Goal: Transaction & Acquisition: Register for event/course

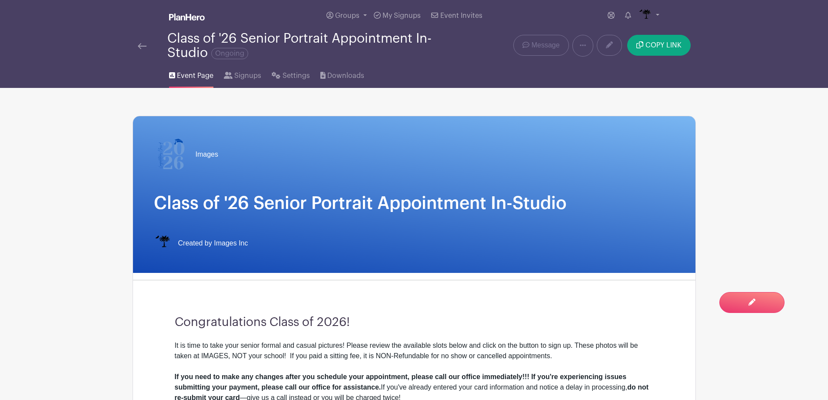
click at [146, 48] on img at bounding box center [142, 46] width 9 height 6
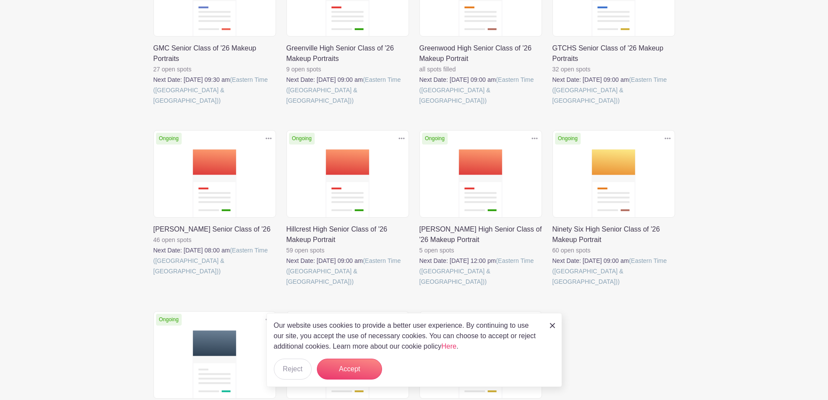
scroll to position [565, 0]
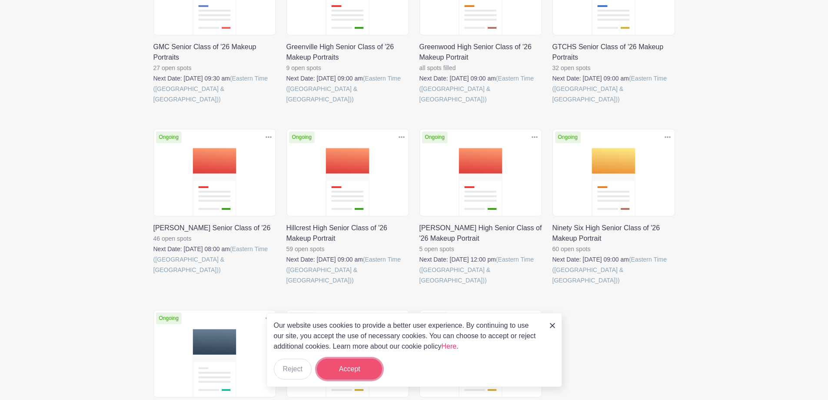
click at [362, 366] on button "Accept" at bounding box center [349, 368] width 65 height 21
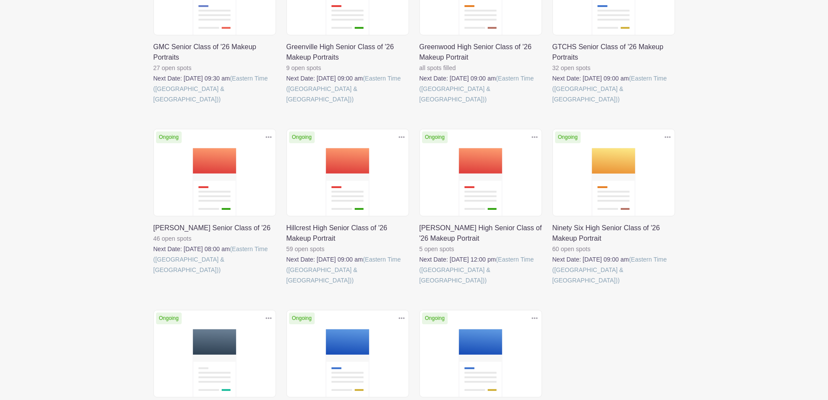
click at [553, 285] on link at bounding box center [553, 285] width 0 height 0
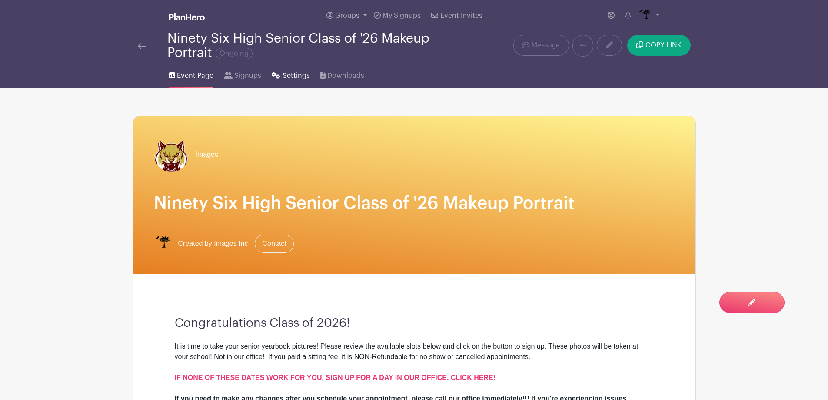
click at [283, 77] on span "Settings" at bounding box center [296, 75] width 27 height 10
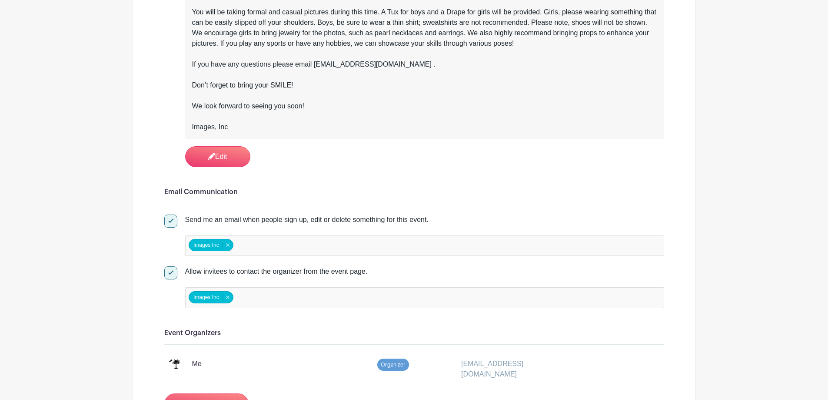
scroll to position [1087, 0]
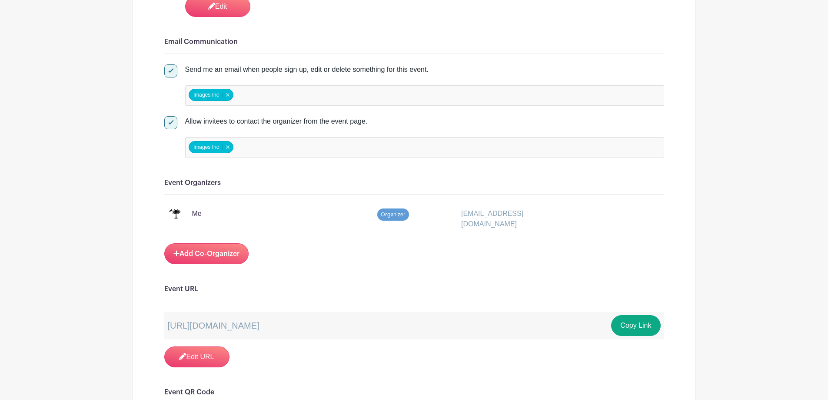
click at [170, 72] on div at bounding box center [170, 70] width 13 height 13
click at [170, 70] on input "Send me an email when people sign up, edit or delete something for this event." at bounding box center [167, 67] width 6 height 6
checkbox input "false"
click at [173, 117] on div at bounding box center [170, 122] width 13 height 13
click at [170, 117] on input "Allow invitees to contact the organizer from the event page." at bounding box center [167, 119] width 6 height 6
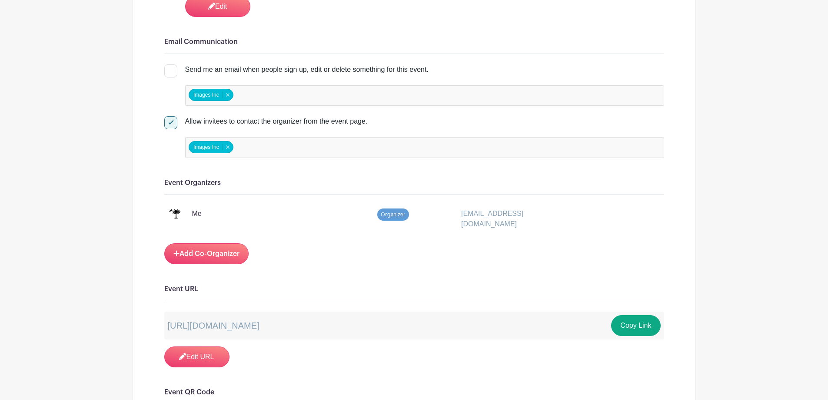
checkbox input "false"
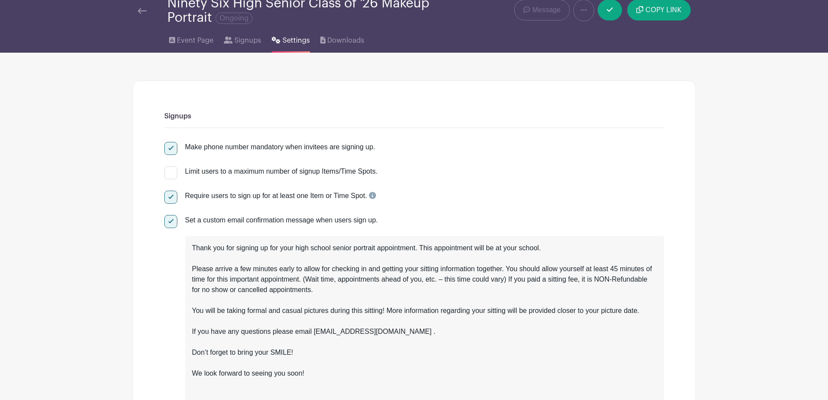
scroll to position [0, 0]
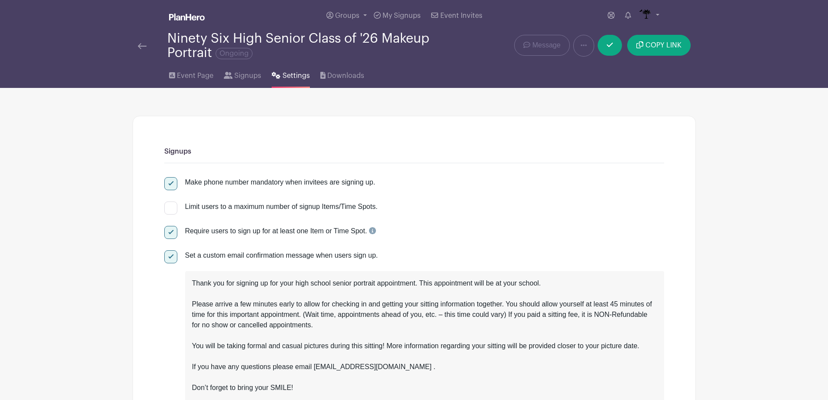
click at [143, 49] on img at bounding box center [142, 46] width 9 height 6
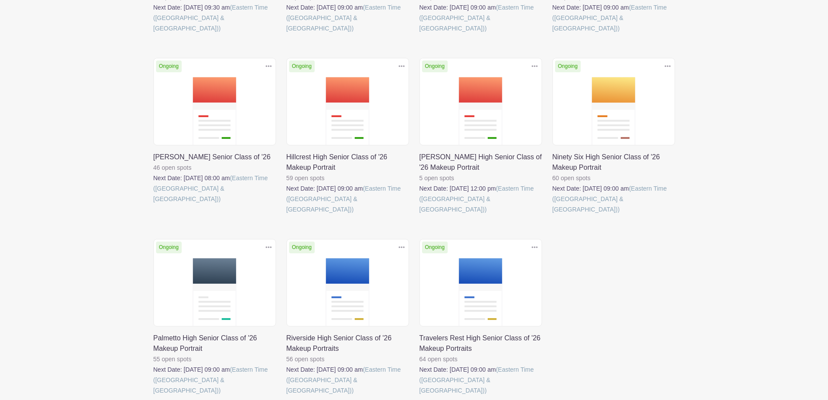
scroll to position [658, 0]
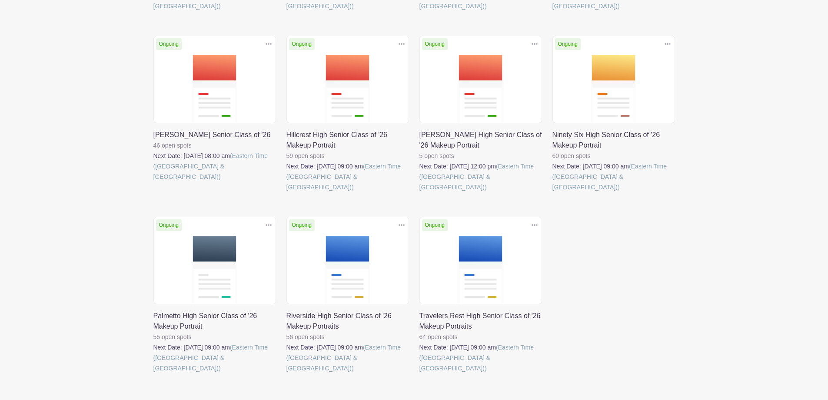
click at [153, 373] on link at bounding box center [153, 373] width 0 height 0
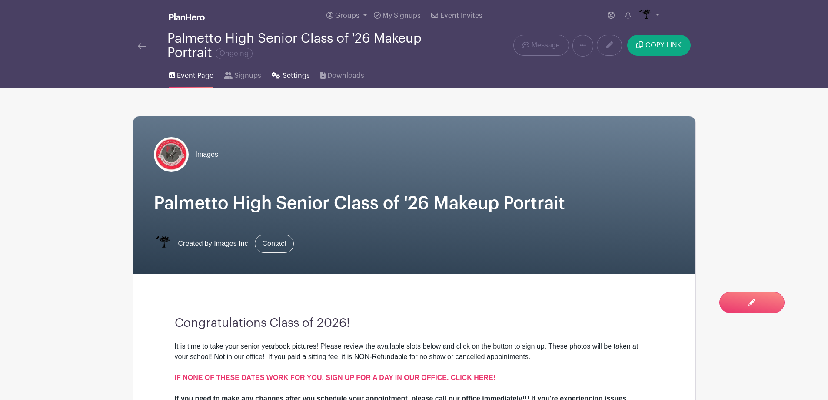
click at [280, 76] on link "Settings" at bounding box center [291, 74] width 38 height 28
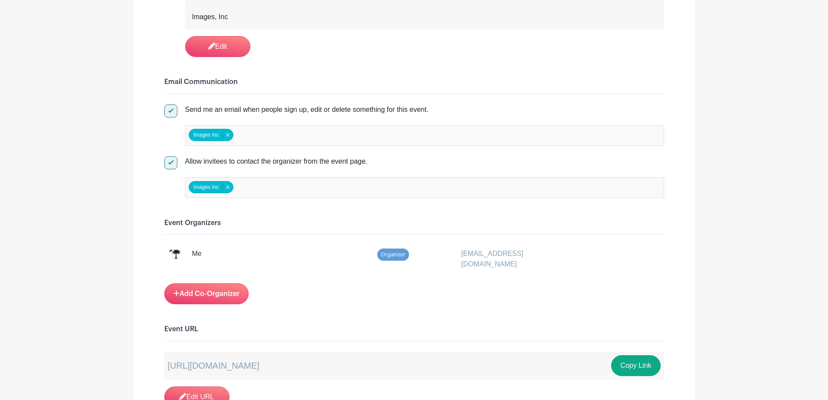
scroll to position [1000, 0]
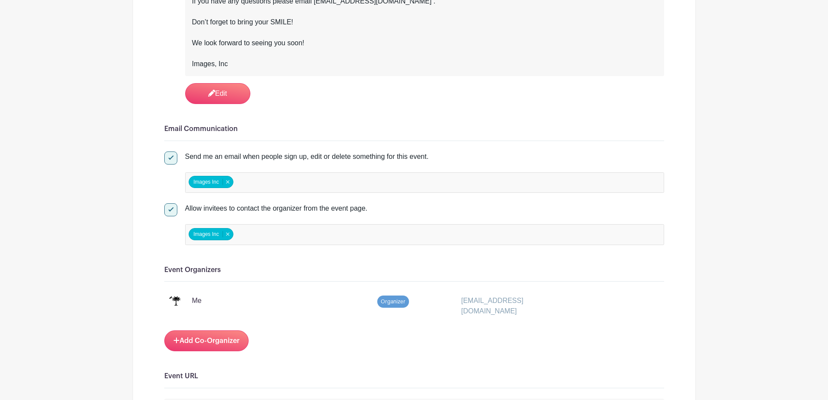
click at [170, 163] on div at bounding box center [170, 157] width 13 height 13
click at [170, 157] on input "Send me an email when people sign up, edit or delete something for this event." at bounding box center [167, 154] width 6 height 6
checkbox input "false"
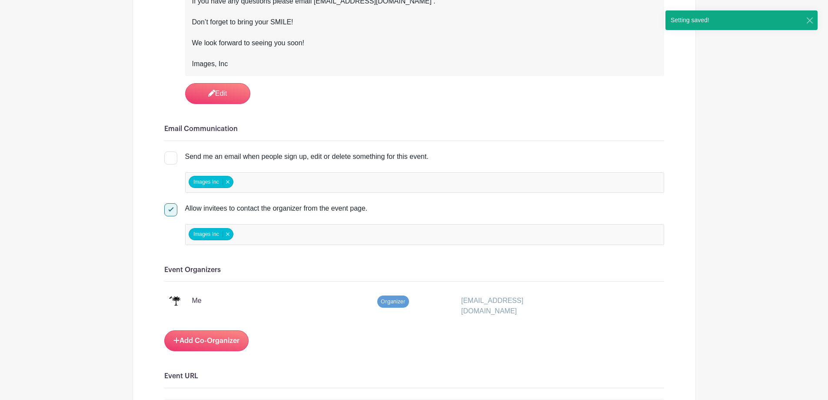
click at [169, 207] on input "Allow invitees to contact the organizer from the event page." at bounding box center [167, 206] width 6 height 6
checkbox input "false"
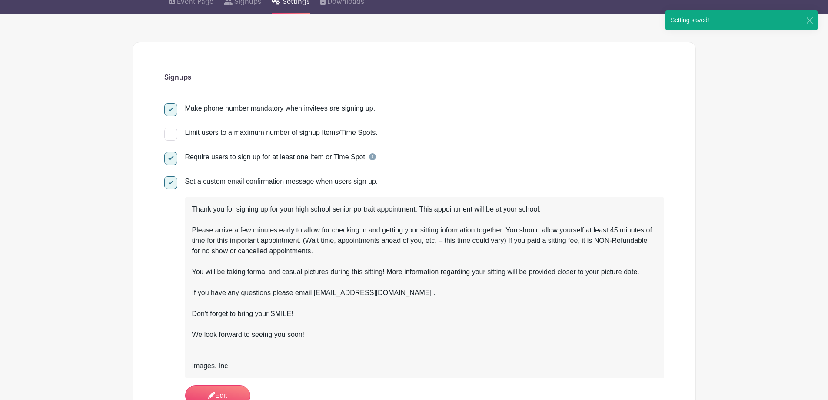
scroll to position [0, 0]
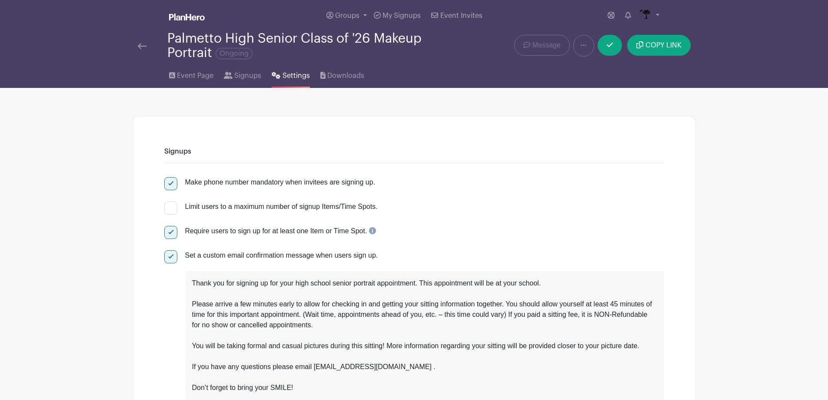
click at [143, 45] on img at bounding box center [142, 46] width 9 height 6
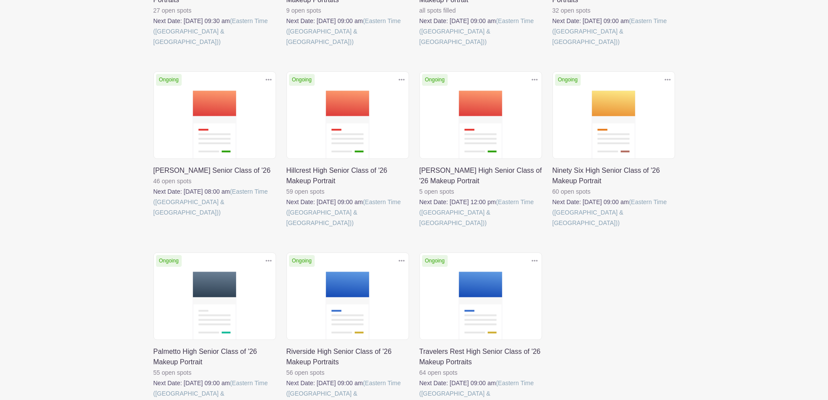
scroll to position [658, 0]
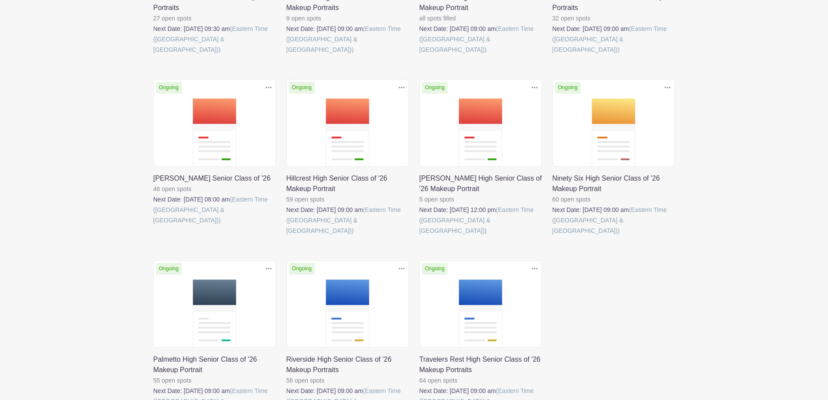
click at [553, 236] on link at bounding box center [553, 236] width 0 height 0
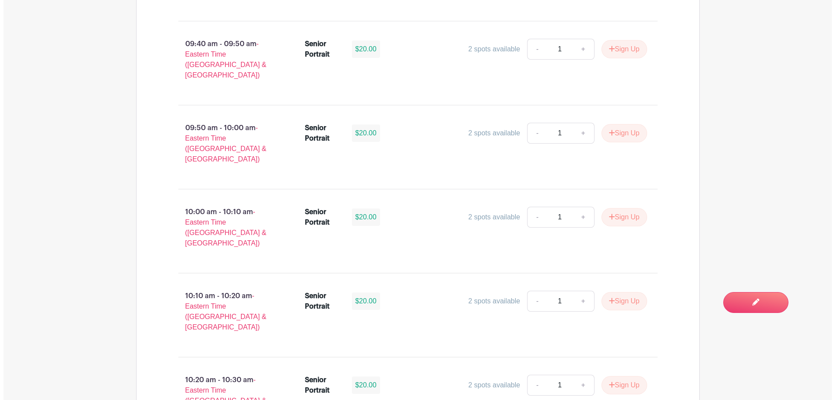
scroll to position [1053, 0]
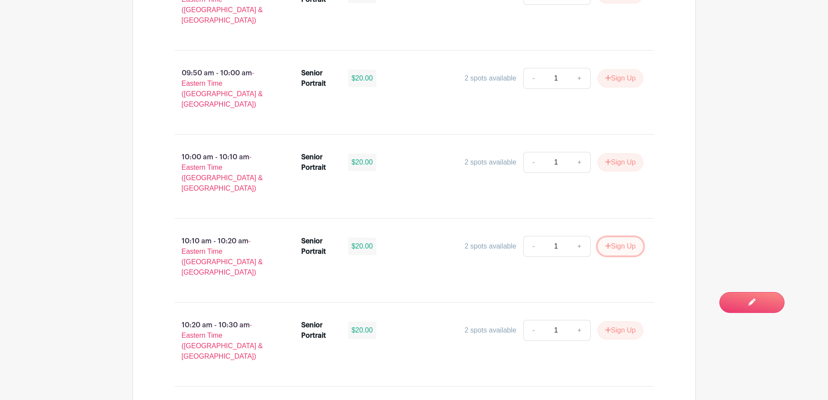
click at [622, 237] on button "Sign Up" at bounding box center [621, 246] width 46 height 18
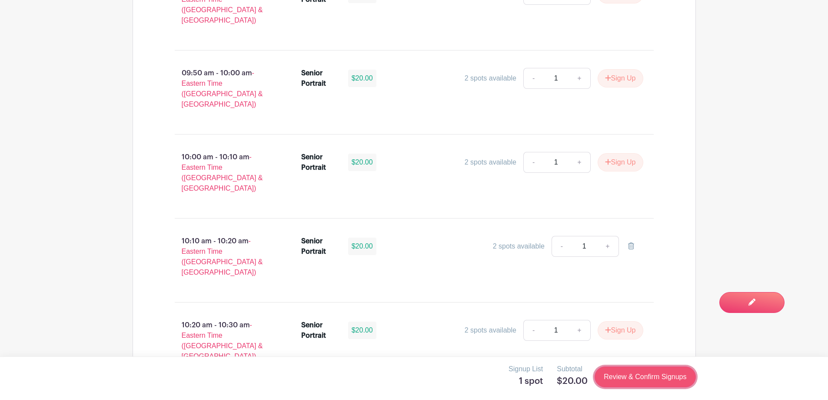
click at [656, 378] on link "Review & Confirm Signups" at bounding box center [645, 376] width 101 height 21
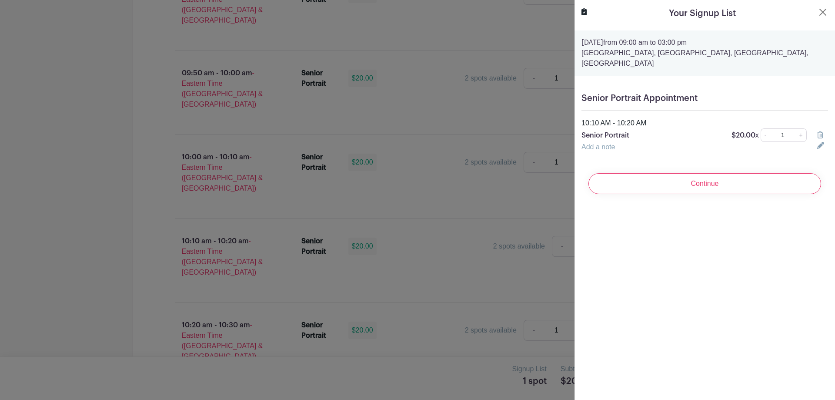
click at [694, 195] on div "Continue" at bounding box center [704, 183] width 247 height 35
click at [691, 187] on input "Continue" at bounding box center [704, 183] width 233 height 21
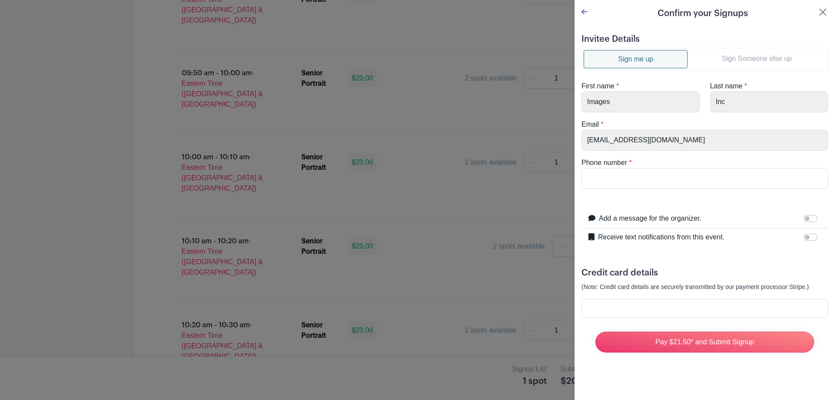
click at [724, 60] on link "Sign Someone else up" at bounding box center [756, 58] width 138 height 17
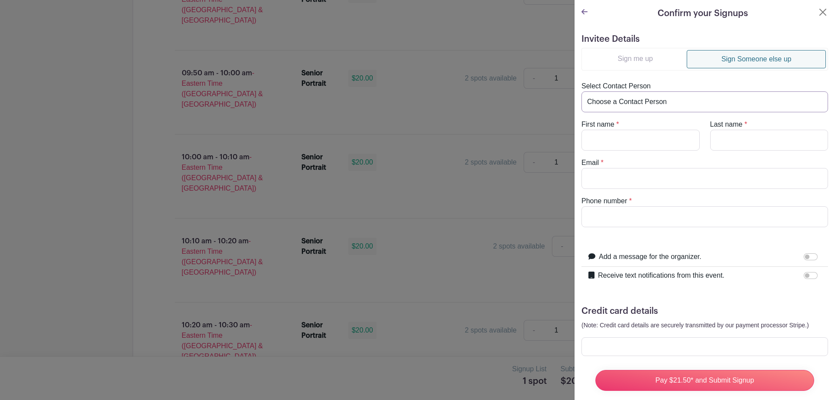
click at [681, 105] on select "Choose a Contact Person [PERSON_NAME] ([EMAIL_ADDRESS][DOMAIN_NAME]) [PERSON_NA…" at bounding box center [704, 101] width 247 height 21
click at [668, 77] on turbo-frame "Sign me up Sign Someone else up Select Contact Person Choose a Contact Person […" at bounding box center [704, 137] width 247 height 179
click at [650, 141] on input "First name" at bounding box center [640, 140] width 118 height 21
type input "[PERSON_NAME]"
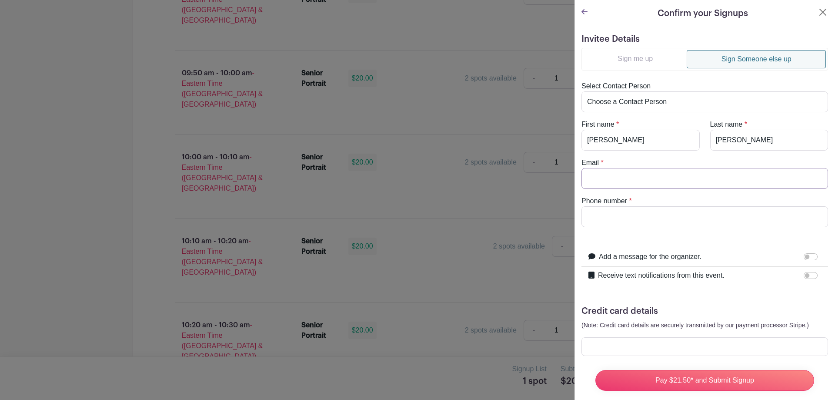
click at [665, 180] on input "Email" at bounding box center [704, 178] width 247 height 21
type input "memery@greenwood52@org"
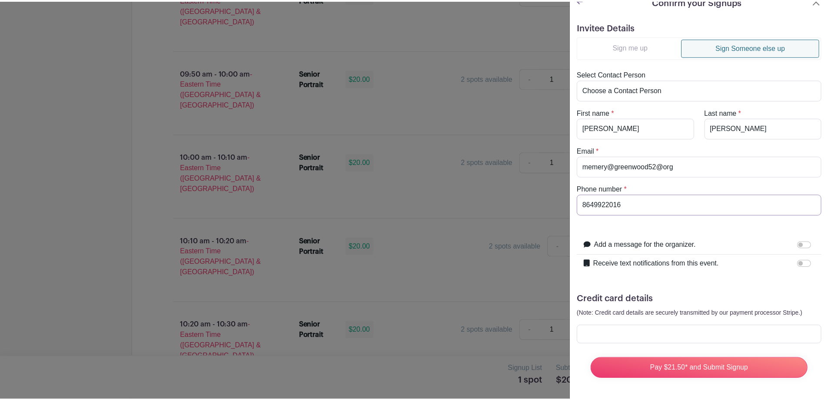
scroll to position [18, 0]
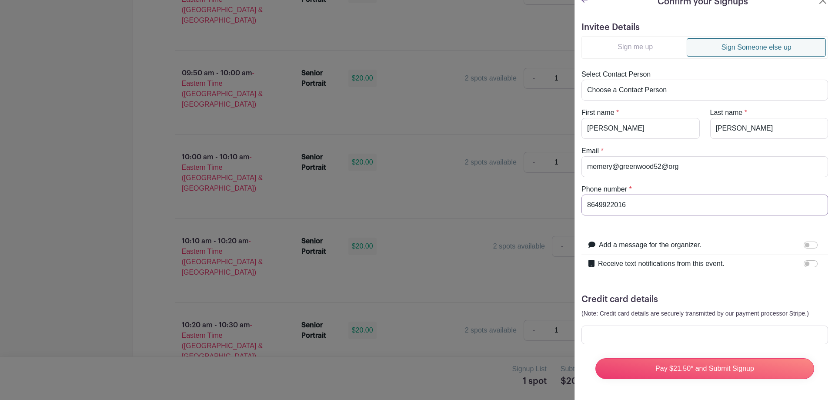
type input "8649922016"
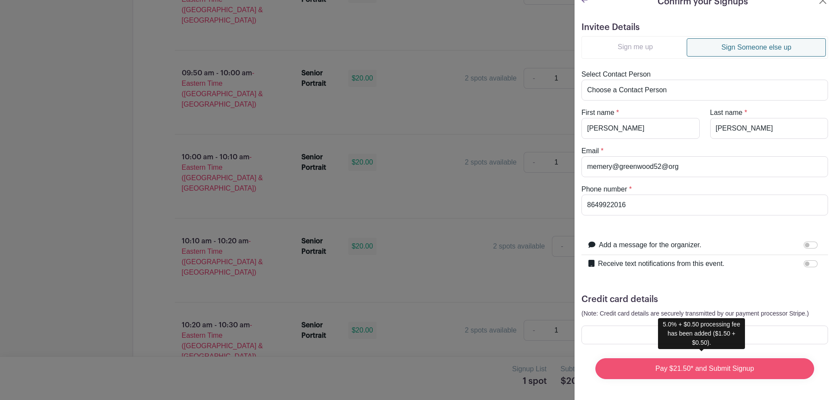
click at [650, 363] on input "Pay $21.50* and Submit Signup" at bounding box center [704, 368] width 219 height 21
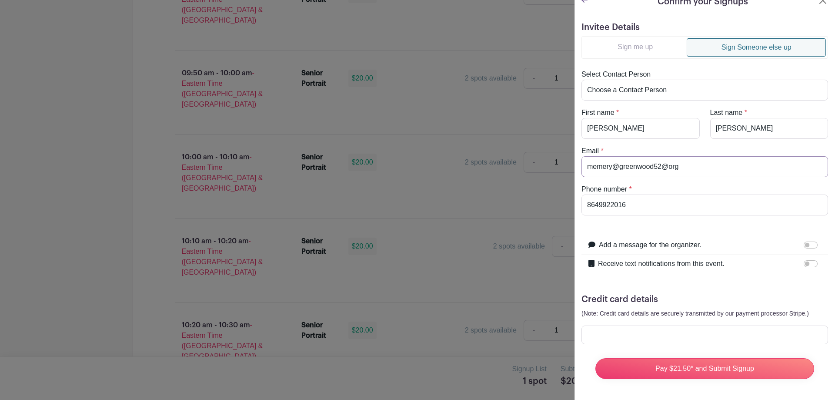
click at [693, 164] on input "memery@greenwood52@org" at bounding box center [704, 166] width 247 height 21
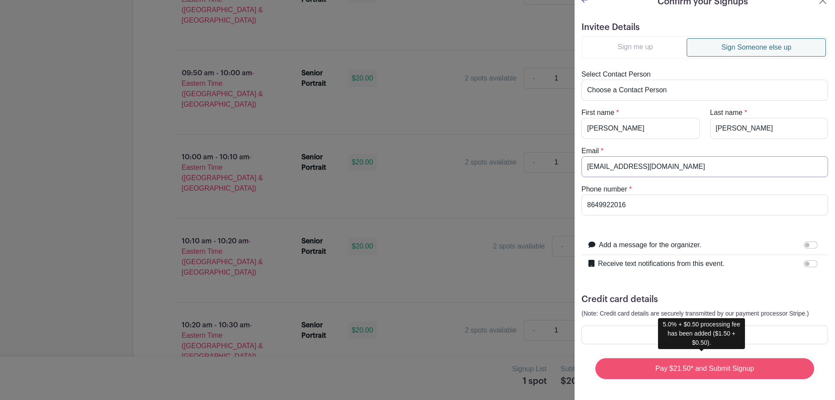
type input "[EMAIL_ADDRESS][DOMAIN_NAME]"
click at [698, 359] on input "Pay $21.50* and Submit Signup" at bounding box center [704, 368] width 219 height 21
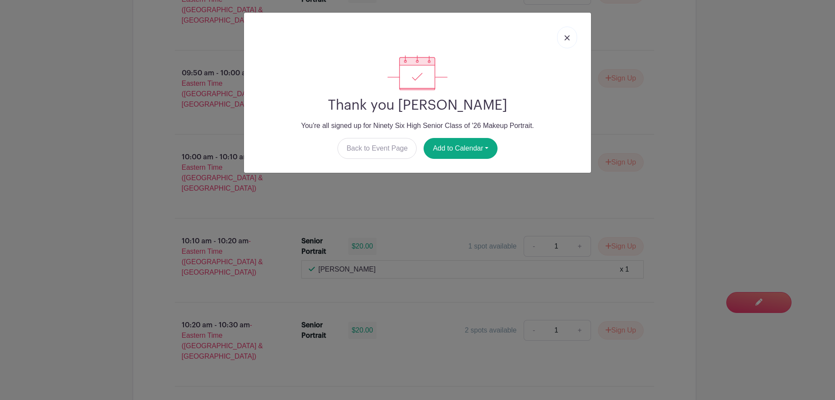
click at [566, 35] on img at bounding box center [566, 37] width 5 height 5
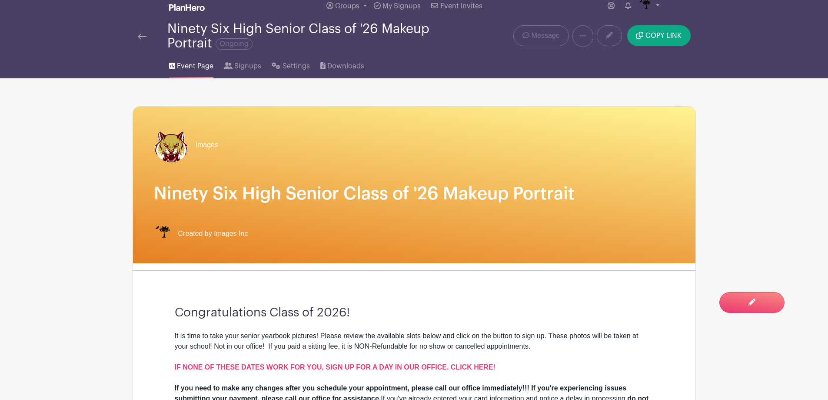
scroll to position [0, 0]
